Goal: Download file/media

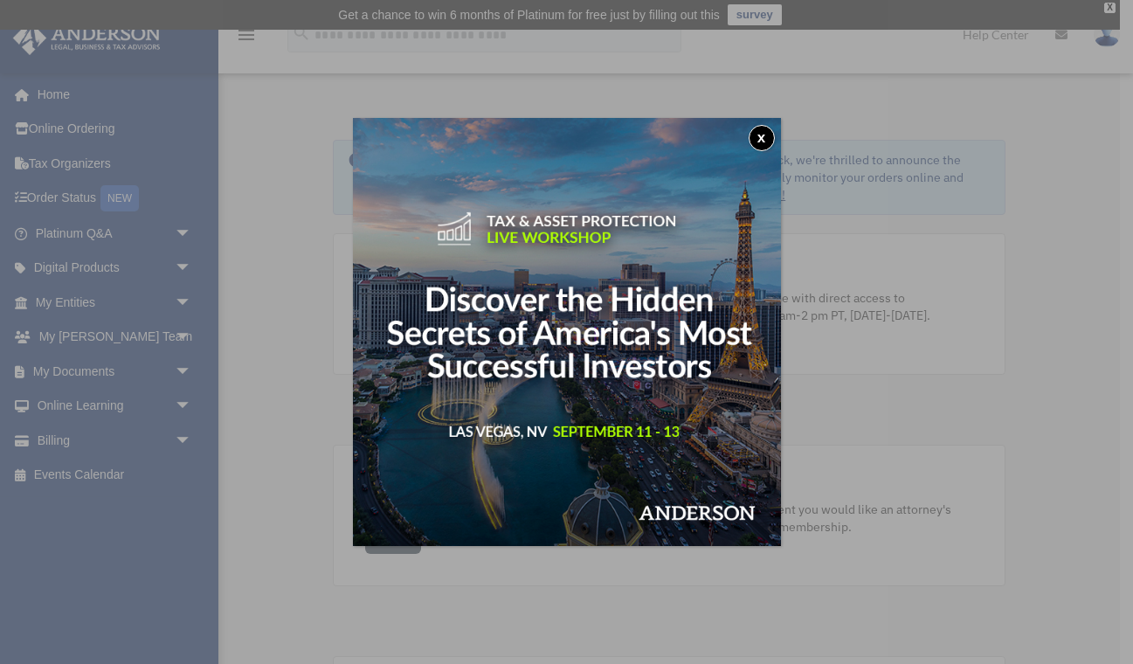
click at [755, 141] on button "x" at bounding box center [761, 138] width 26 height 26
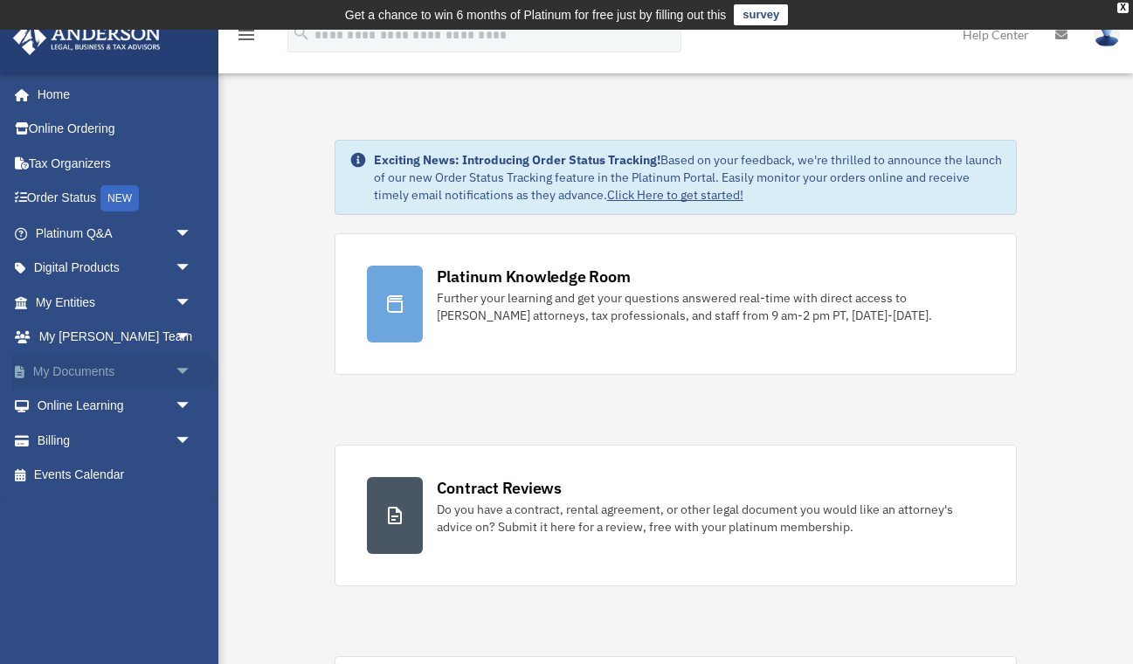
click at [148, 366] on link "My Documents arrow_drop_down" at bounding box center [115, 371] width 206 height 35
click at [186, 375] on span "arrow_drop_down" at bounding box center [192, 372] width 35 height 36
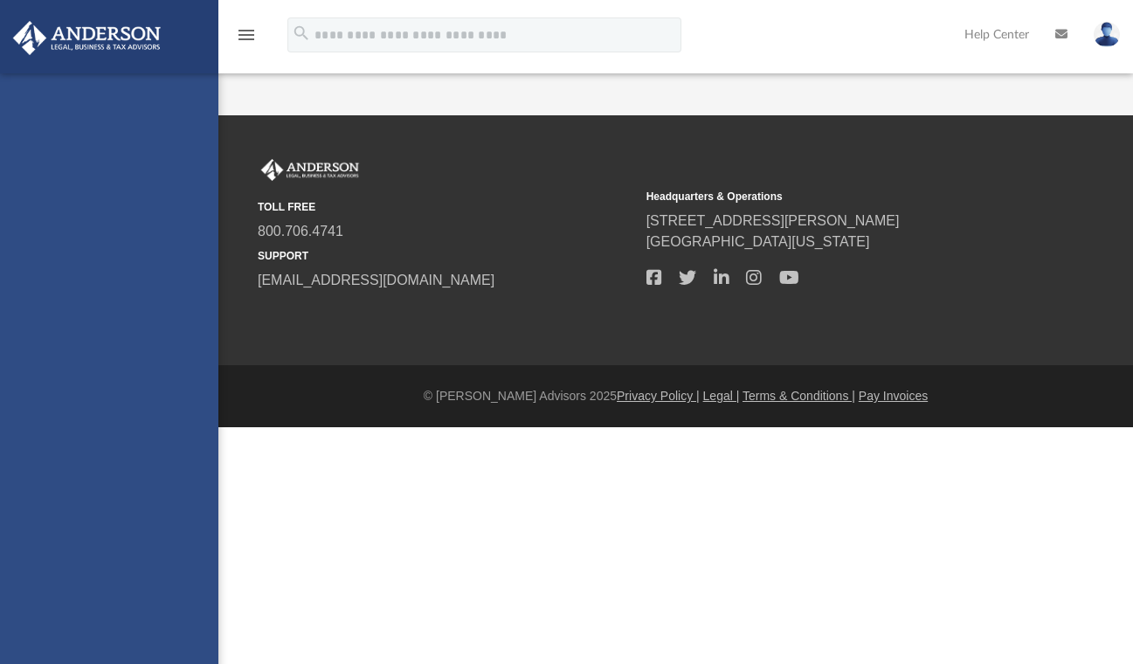
drag, startPoint x: 0, startPoint y: 0, endPoint x: 107, endPoint y: 405, distance: 419.2
click at [107, 406] on div "[EMAIL_ADDRESS][DOMAIN_NAME] Sign Out [EMAIL_ADDRESS][DOMAIN_NAME] Home Online …" at bounding box center [109, 405] width 218 height 664
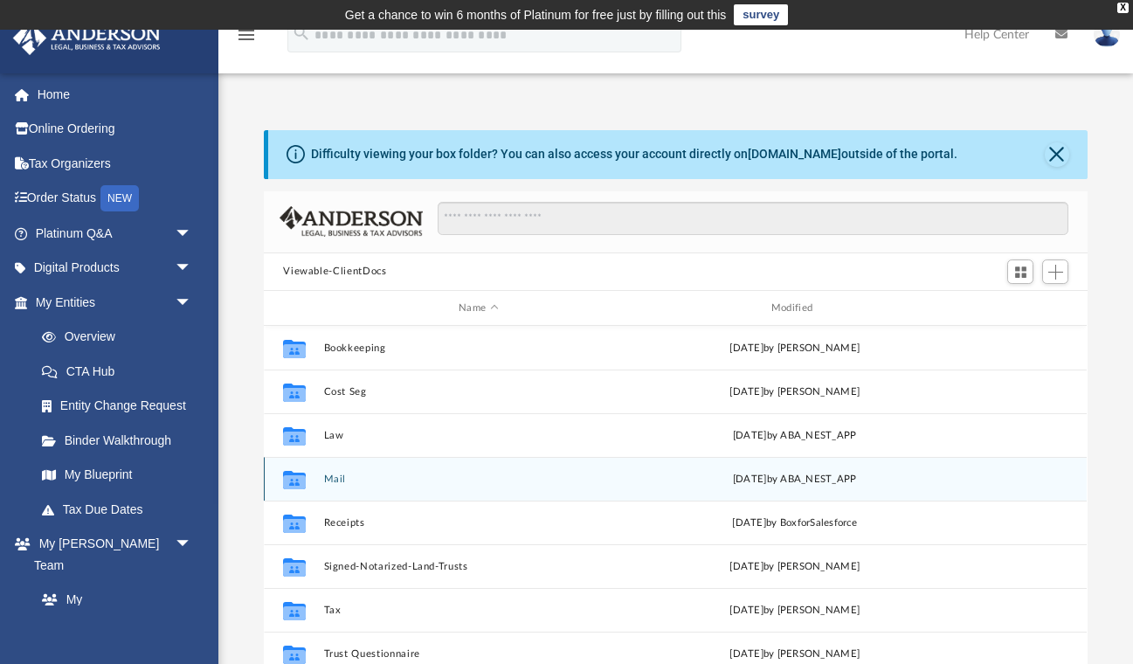
scroll to position [31, 0]
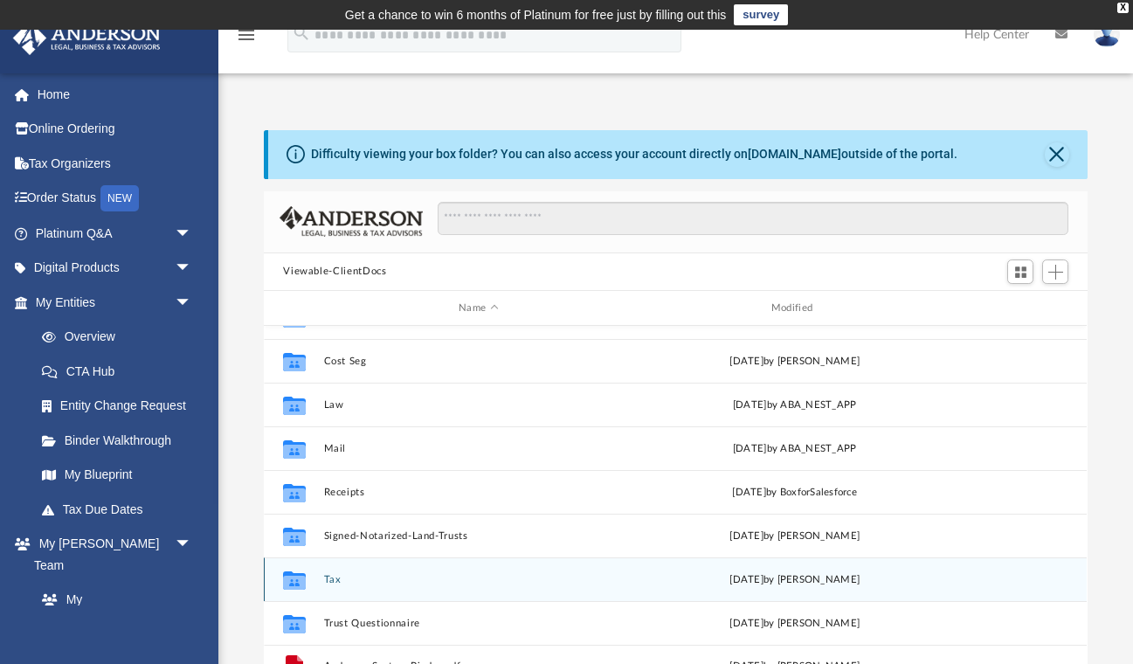
click at [318, 575] on div "Collaborated Folder Tax [DATE] by [PERSON_NAME]" at bounding box center [675, 579] width 823 height 44
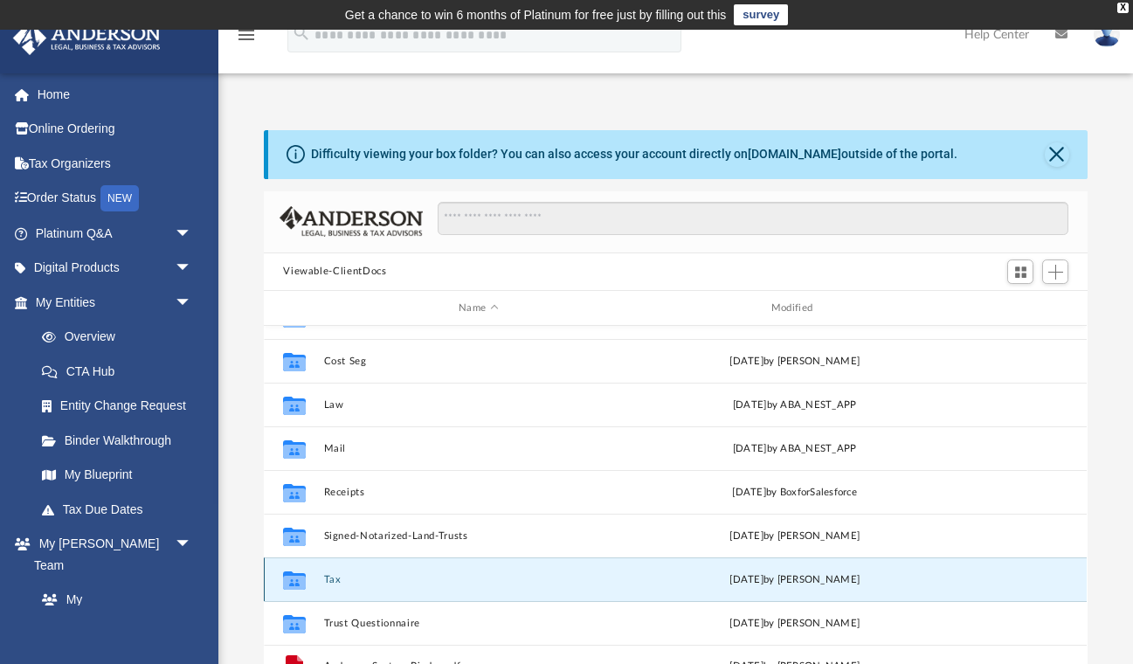
click at [331, 581] on button "Tax" at bounding box center [478, 579] width 309 height 11
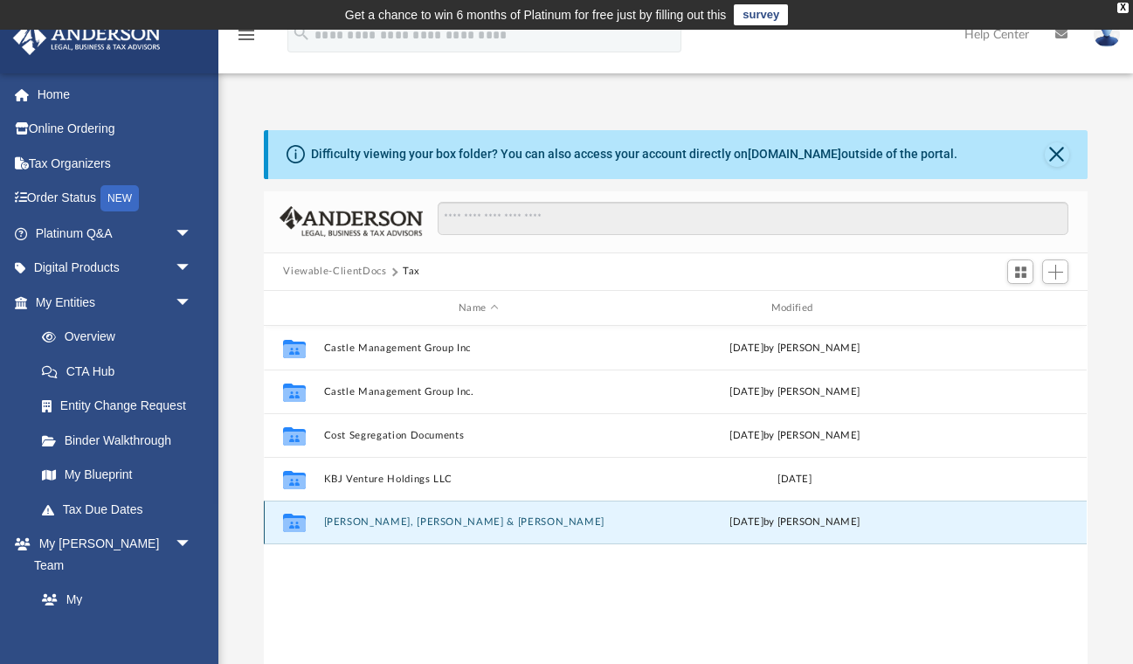
click at [380, 522] on button "Wilson Jr, John & Shelly" at bounding box center [478, 522] width 309 height 11
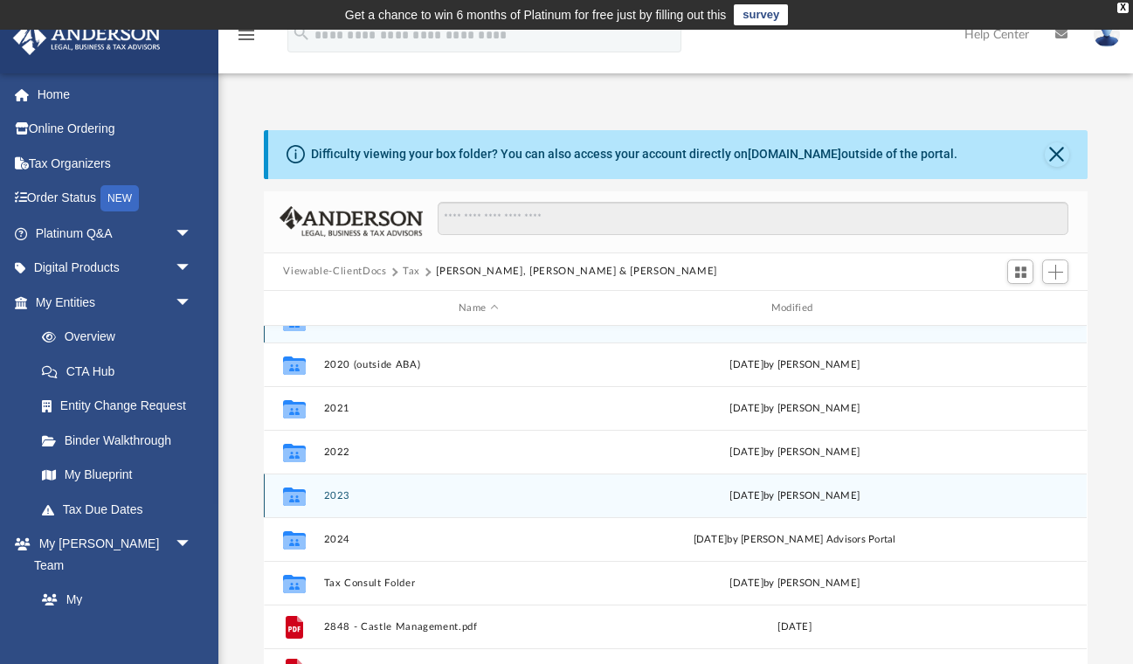
scroll to position [31, 0]
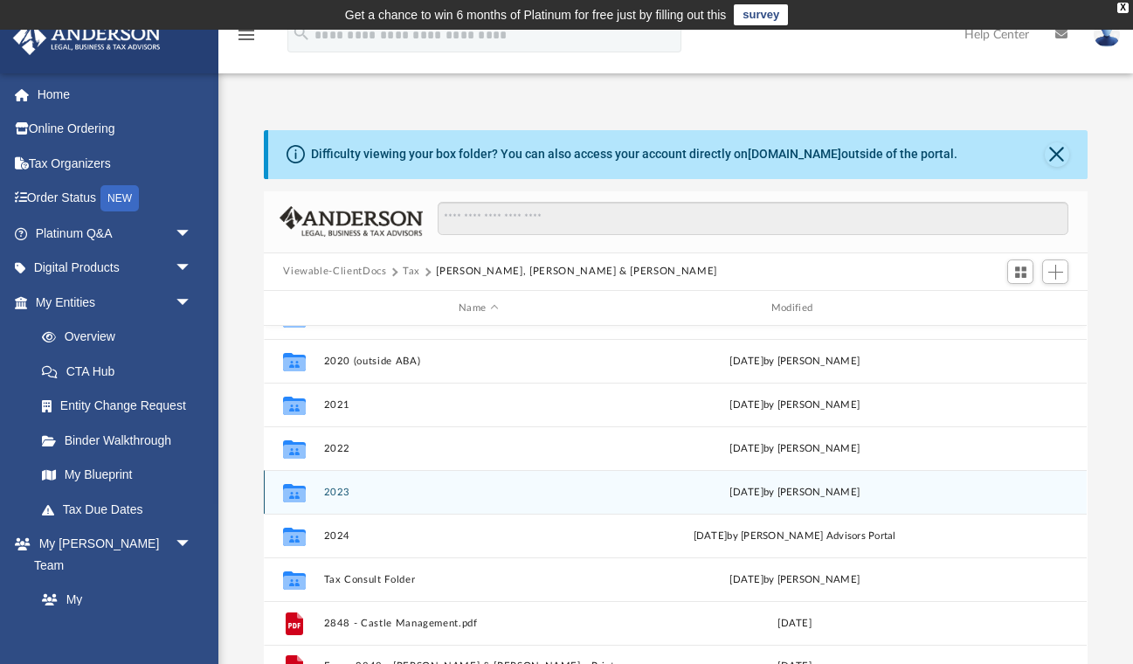
click at [343, 489] on button "2023" at bounding box center [478, 491] width 309 height 11
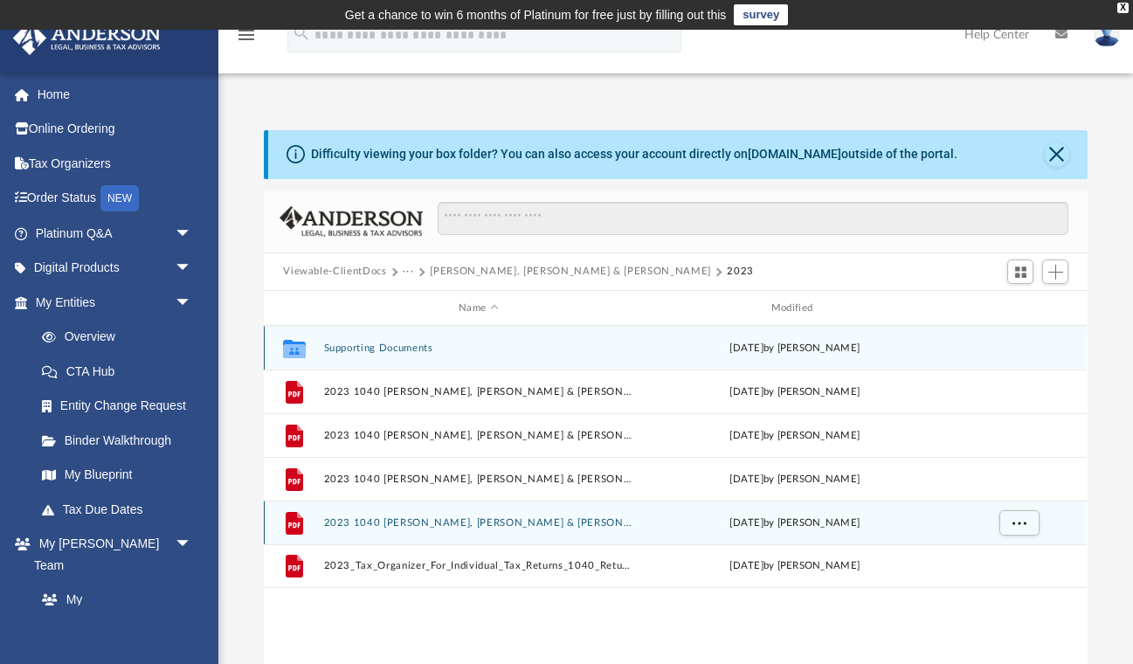
scroll to position [0, 0]
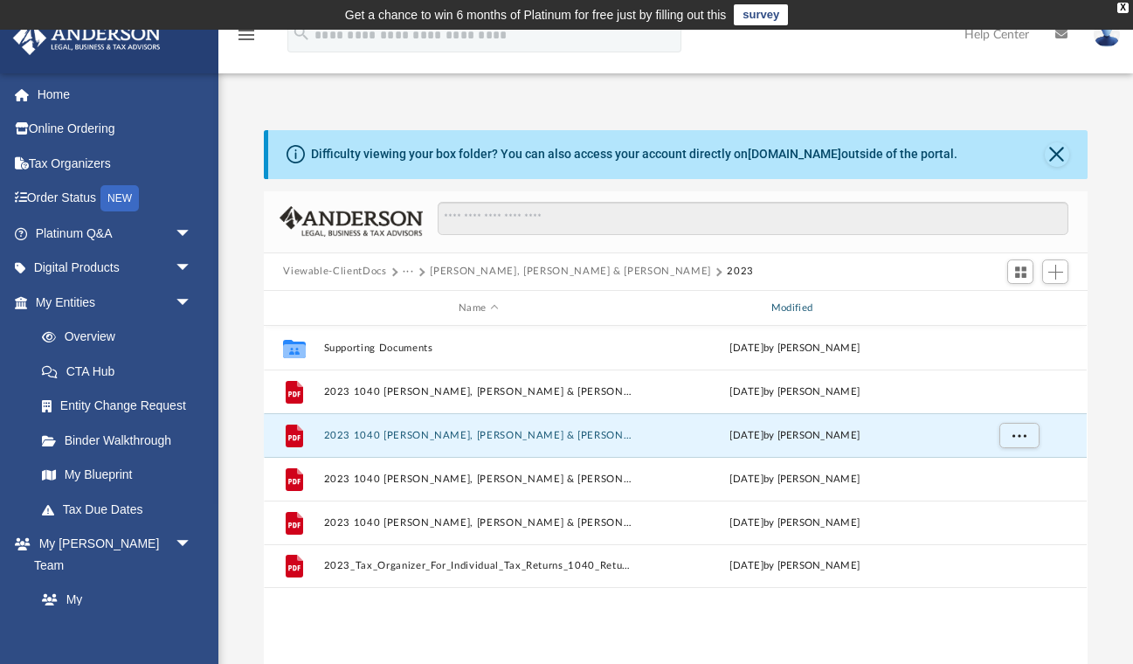
drag, startPoint x: 467, startPoint y: 435, endPoint x: 692, endPoint y: 313, distance: 256.3
click at [264, 313] on div "Name Modified Collaborated Folder Supporting Documents Wed Mar 27 2024 by Shell…" at bounding box center [264, 489] width 0 height 397
click at [1020, 436] on span "More options" at bounding box center [1019, 435] width 14 height 10
click at [1009, 500] on li "Download" at bounding box center [1003, 498] width 51 height 18
